Goal: Information Seeking & Learning: Check status

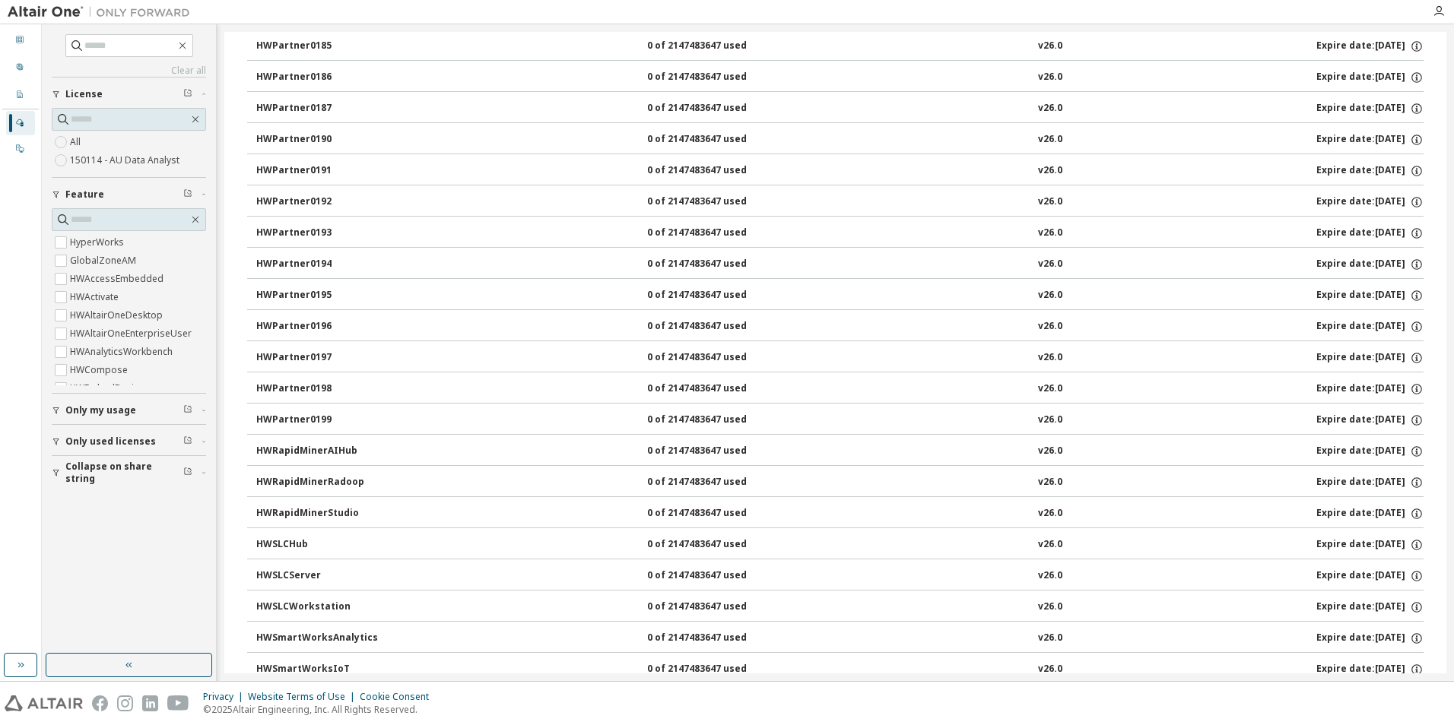
scroll to position [1587, 0]
click at [27, 144] on div "On Prem" at bounding box center [20, 149] width 29 height 24
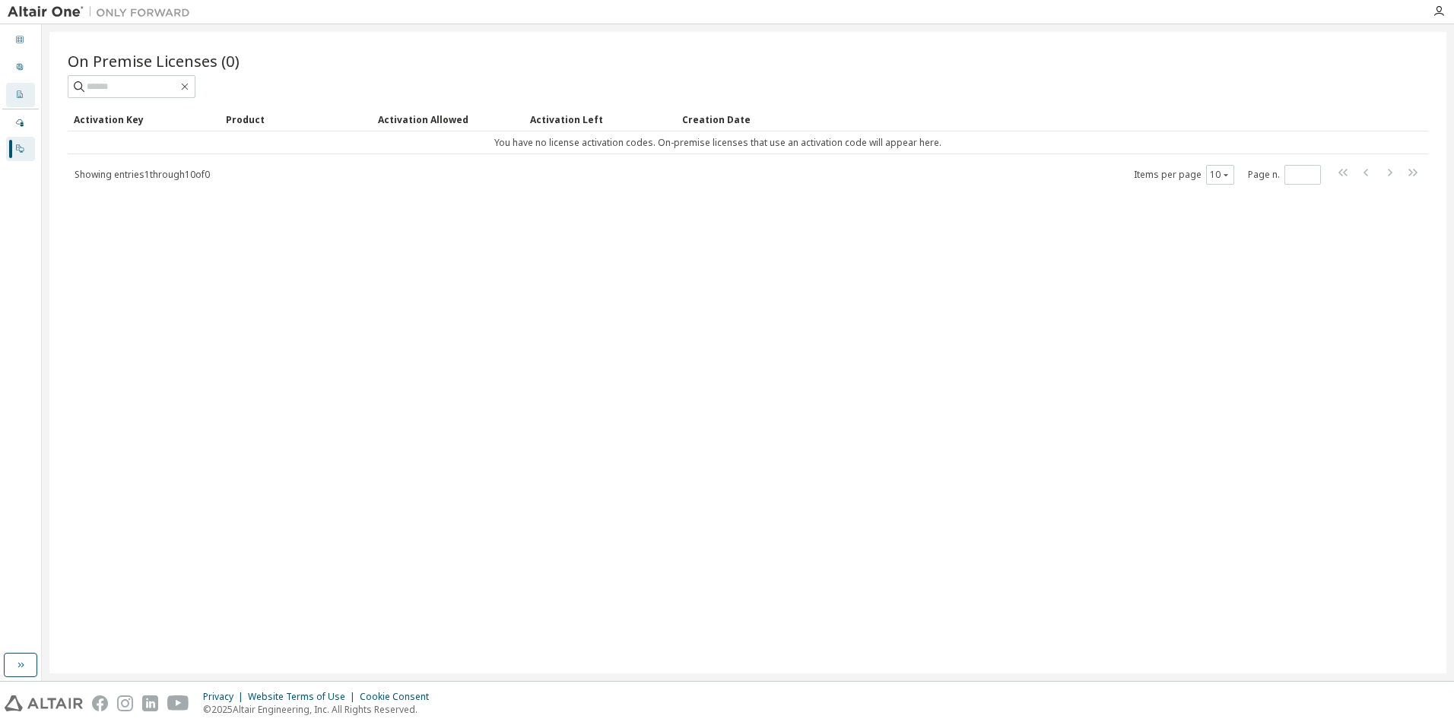
click at [30, 97] on div "Company Profile" at bounding box center [20, 95] width 29 height 24
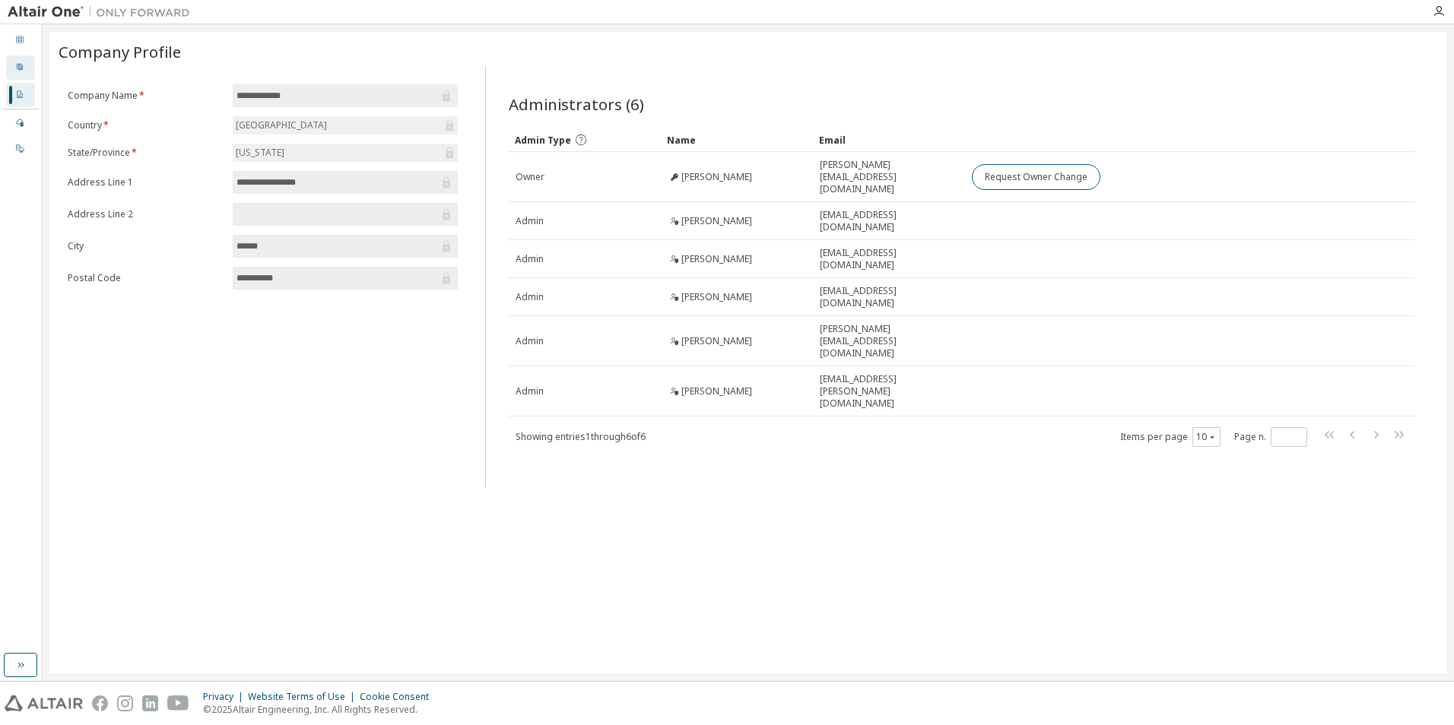
click at [27, 75] on div "User Profile" at bounding box center [20, 67] width 29 height 24
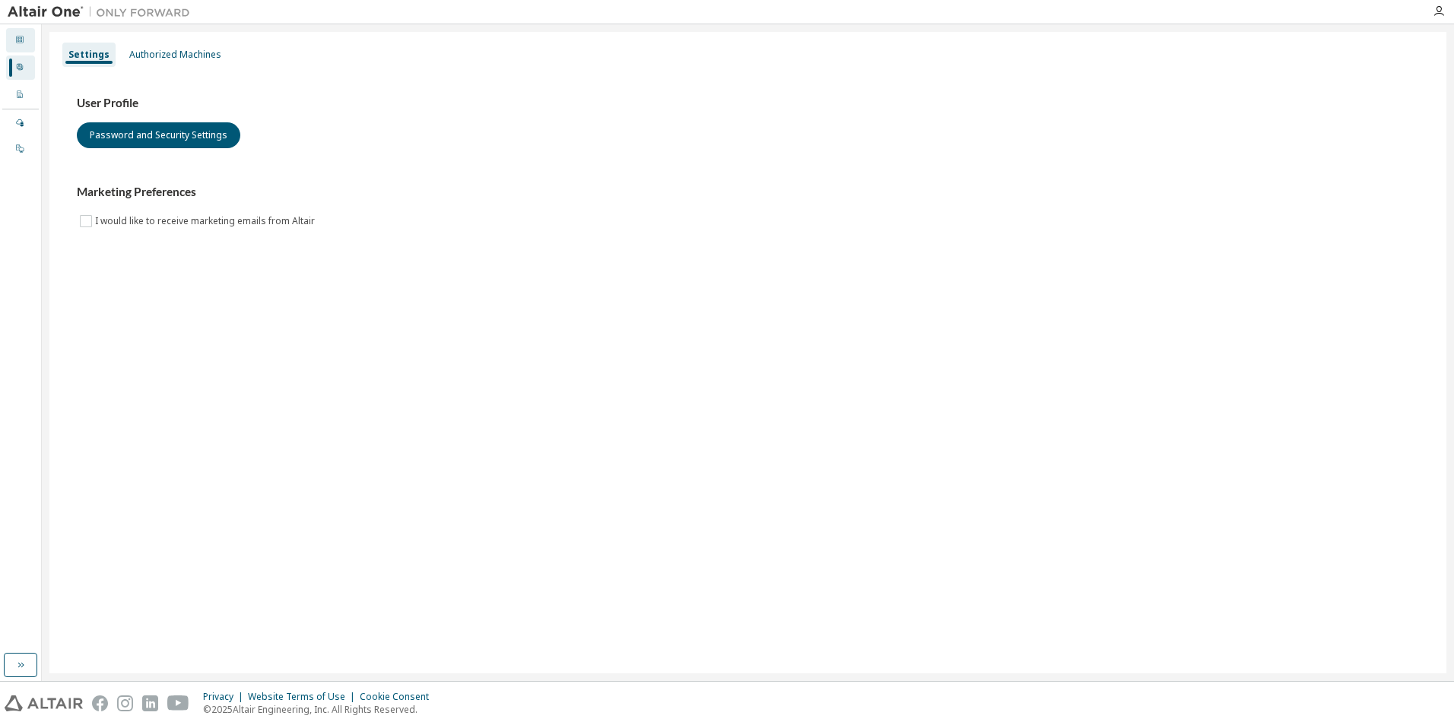
click at [17, 31] on div "Dashboard" at bounding box center [20, 40] width 29 height 24
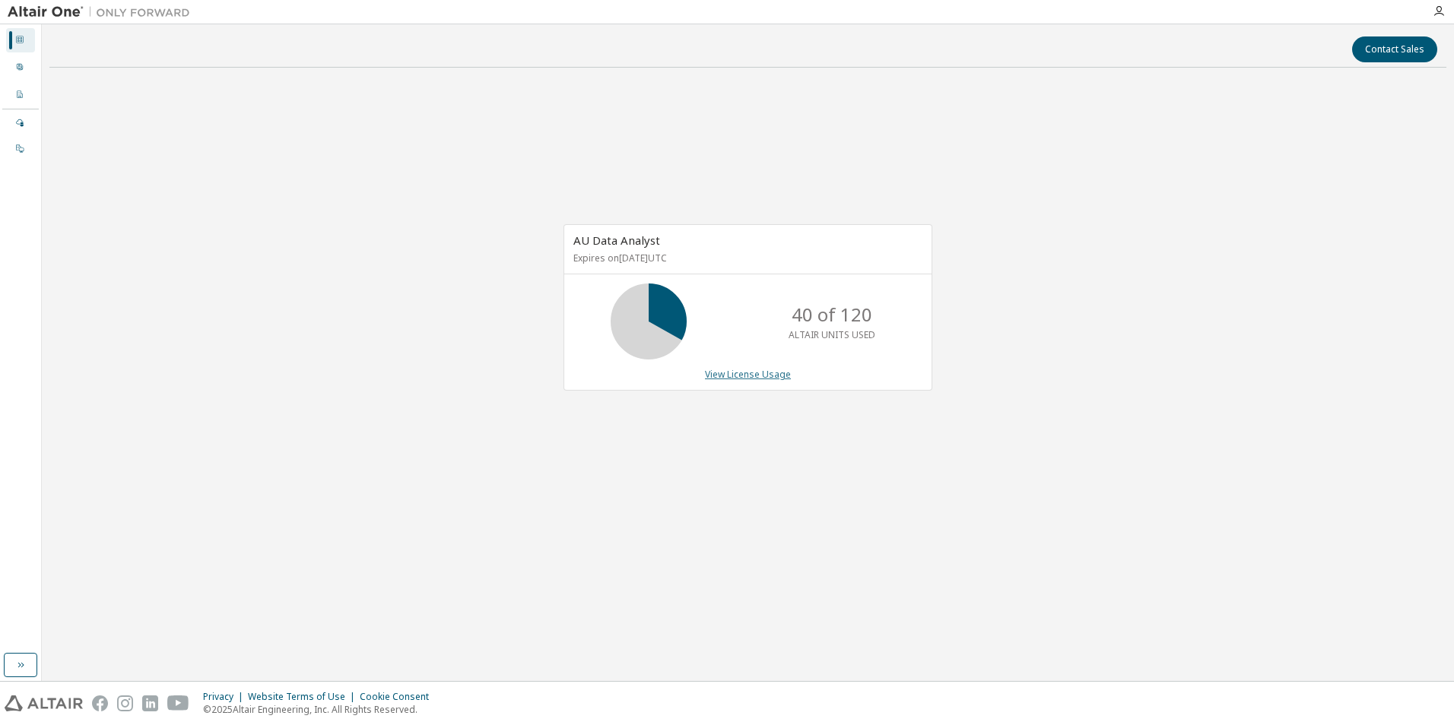
click at [750, 376] on link "View License Usage" at bounding box center [748, 374] width 86 height 13
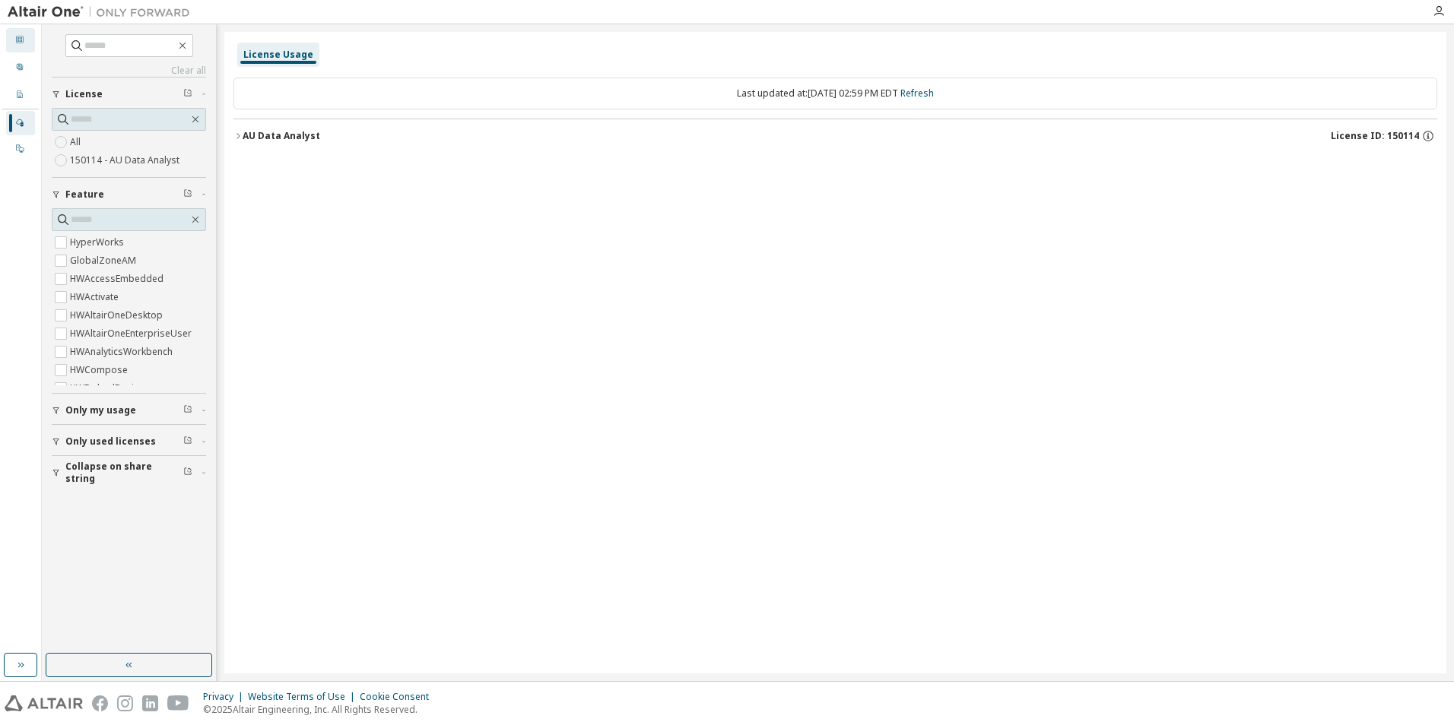
drag, startPoint x: 26, startPoint y: 41, endPoint x: 27, endPoint y: 51, distance: 9.9
click at [25, 41] on div "Dashboard" at bounding box center [20, 40] width 29 height 24
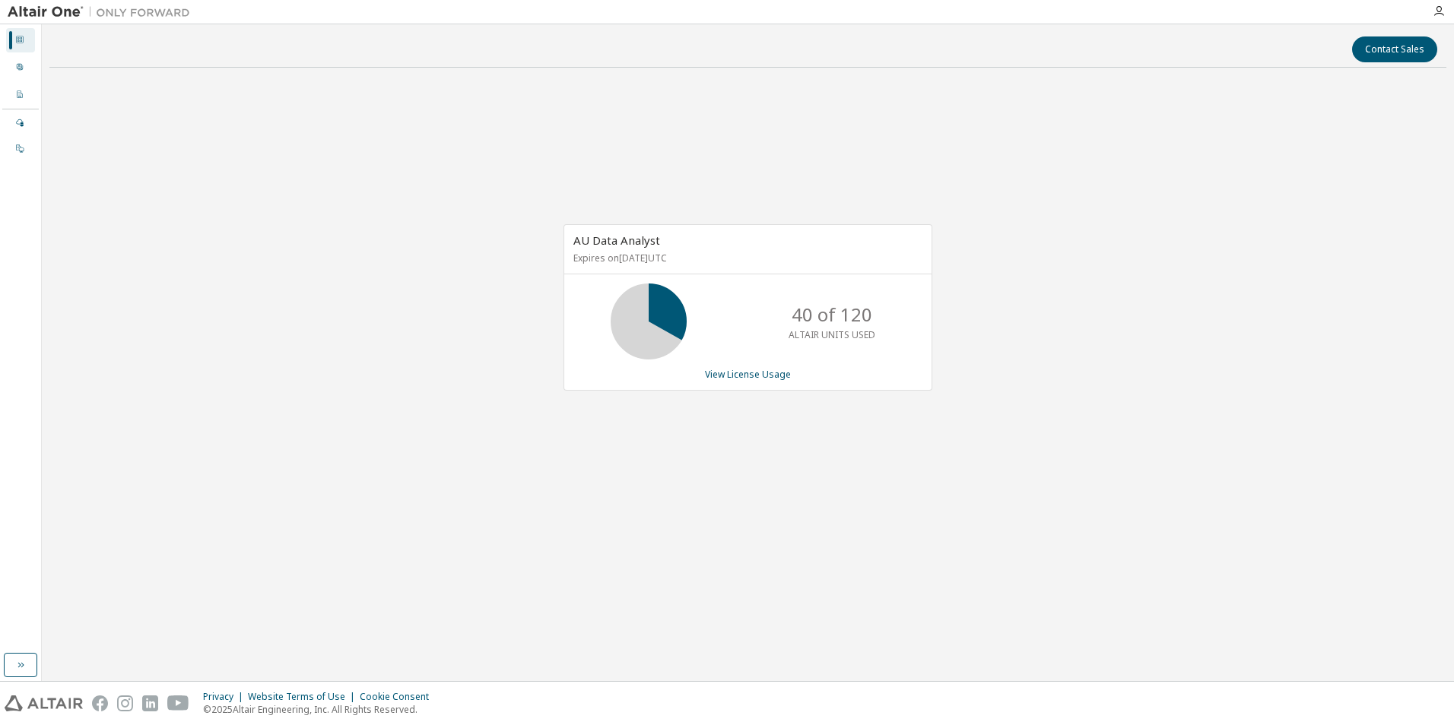
drag, startPoint x: 571, startPoint y: 262, endPoint x: 773, endPoint y: 271, distance: 202.4
click at [773, 271] on div "AU Data Analyst Expires on [DATE] UTC" at bounding box center [747, 249] width 367 height 49
drag, startPoint x: 773, startPoint y: 271, endPoint x: 851, endPoint y: 379, distance: 132.7
click at [851, 379] on div "View License Usage" at bounding box center [747, 375] width 349 height 12
click at [12, 662] on button "button" at bounding box center [20, 665] width 33 height 24
